Goal: Navigation & Orientation: Understand site structure

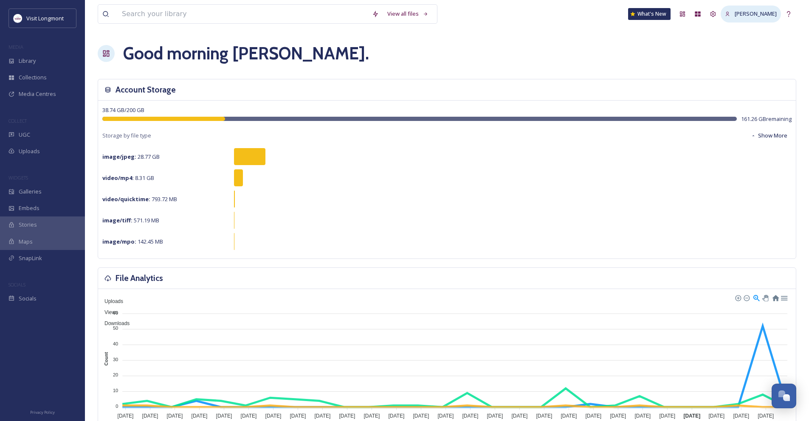
click at [761, 19] on div "[PERSON_NAME]" at bounding box center [751, 14] width 60 height 17
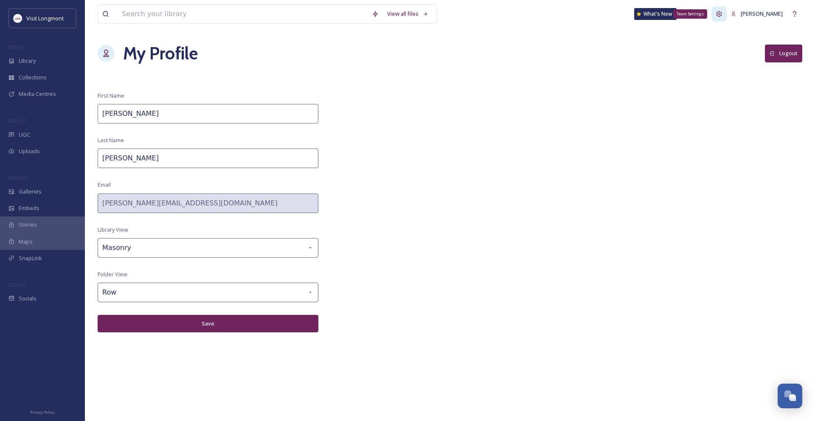
click at [723, 13] on icon at bounding box center [719, 14] width 7 height 7
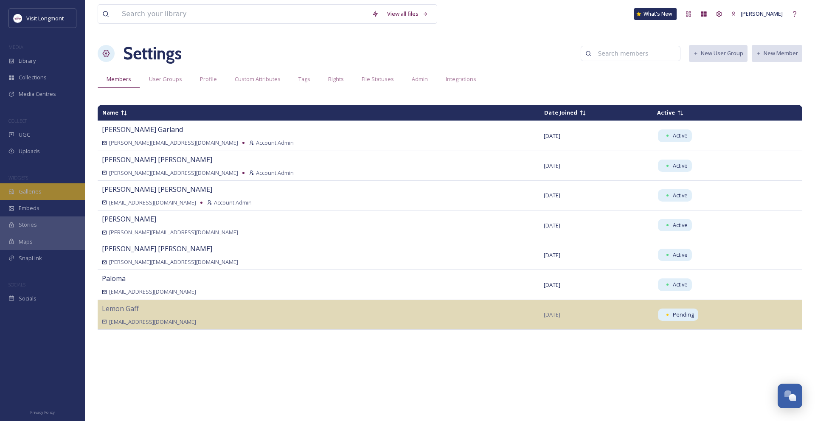
click at [31, 191] on span "Galleries" at bounding box center [30, 192] width 23 height 8
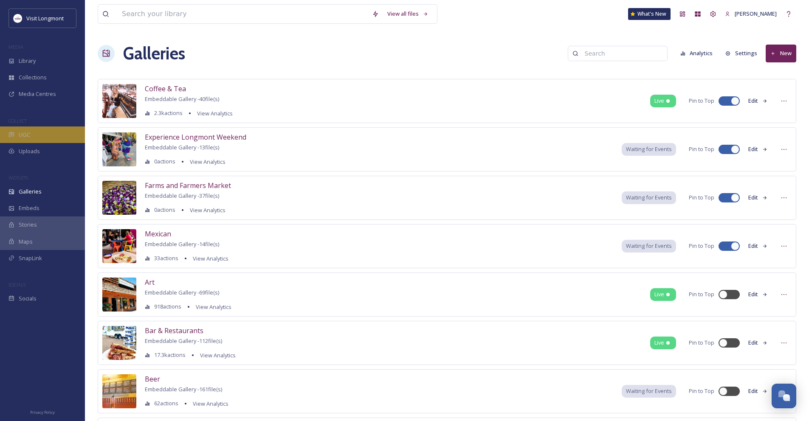
click at [39, 135] on div "UGC" at bounding box center [42, 135] width 85 height 17
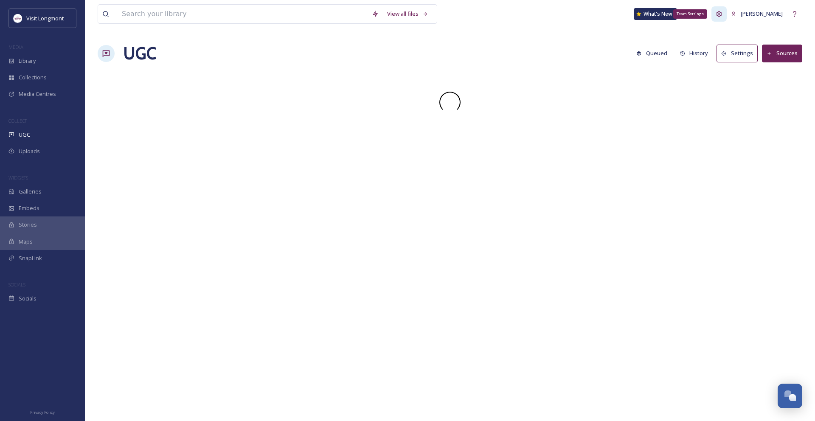
click at [726, 13] on div "Team Settings" at bounding box center [719, 13] width 15 height 15
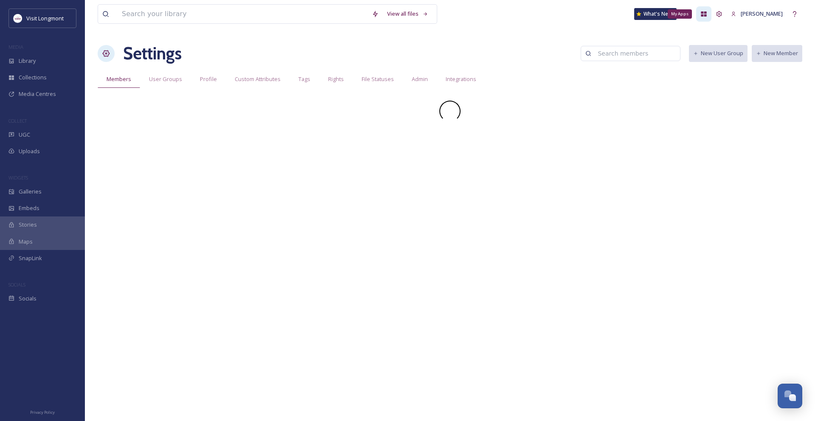
click at [708, 14] on icon at bounding box center [704, 14] width 7 height 7
